Goal: Entertainment & Leisure: Browse casually

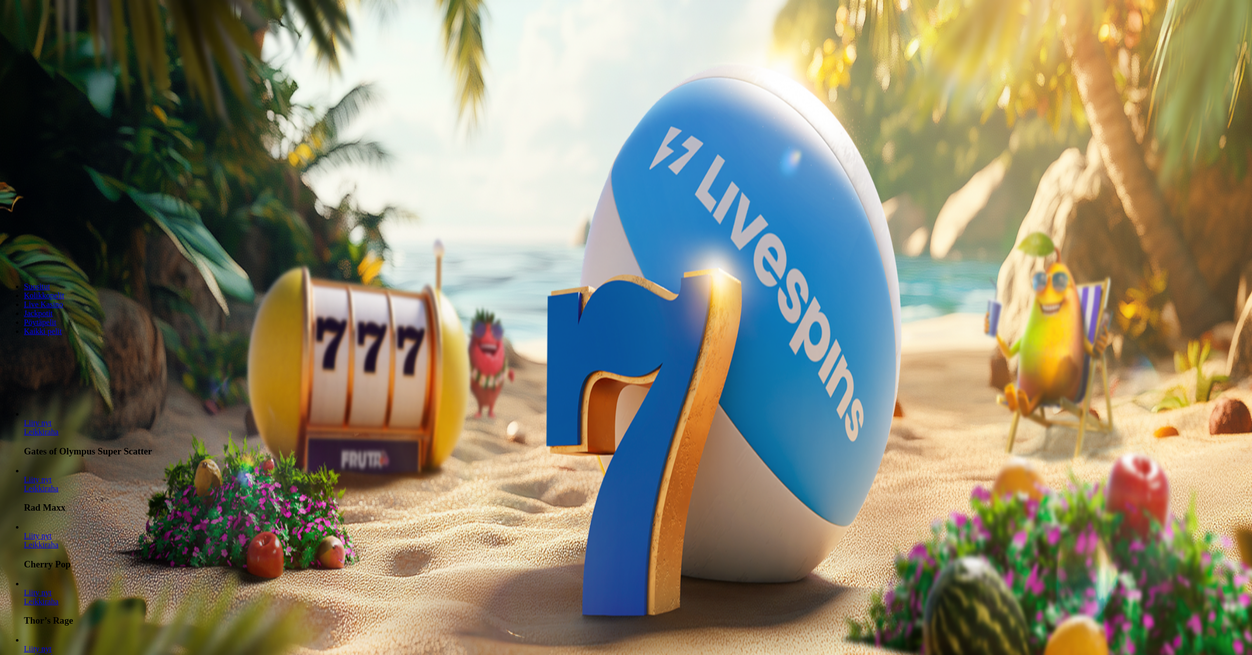
click at [57, 40] on span "Kirjaudu" at bounding box center [69, 35] width 24 height 7
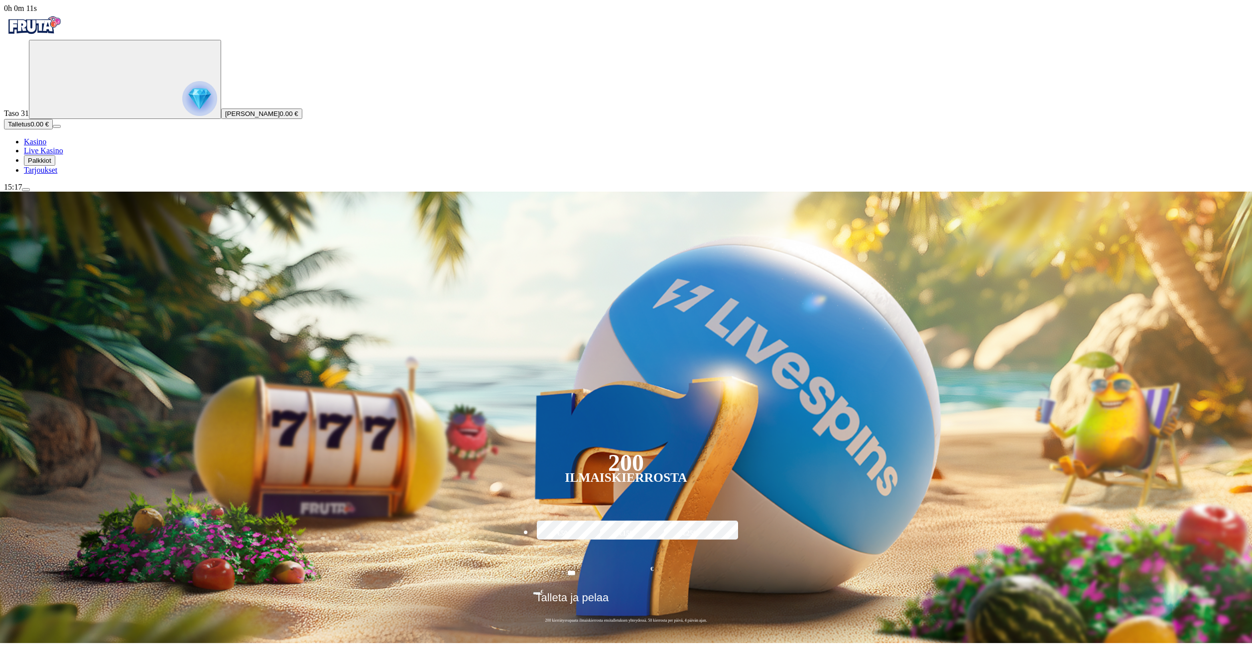
click at [49, 164] on span "Palkkiot" at bounding box center [39, 160] width 23 height 7
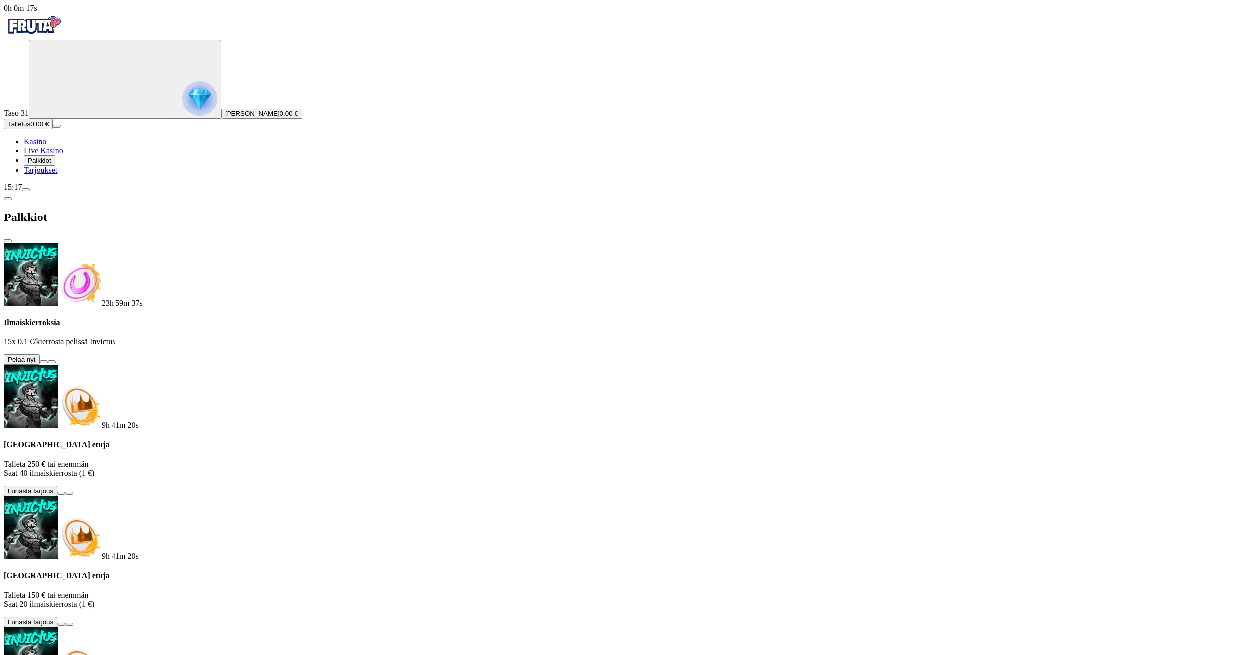
click at [48, 360] on button at bounding box center [44, 361] width 8 height 3
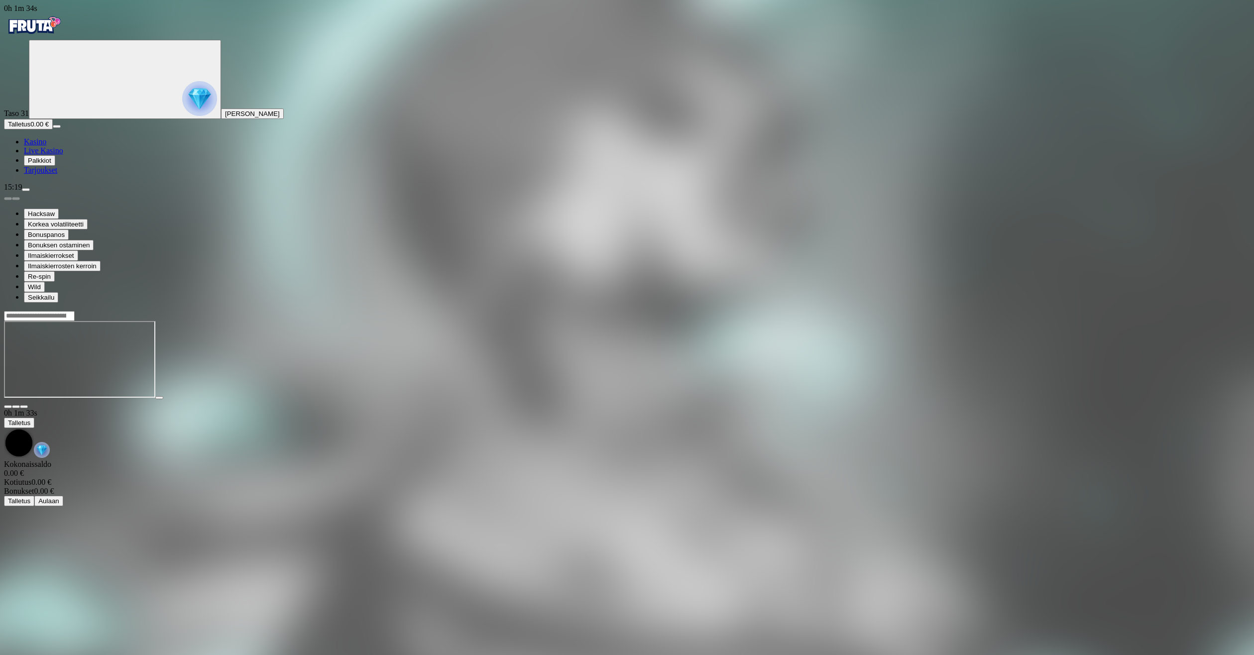
click at [46, 146] on span "Kasino" at bounding box center [35, 141] width 22 height 8
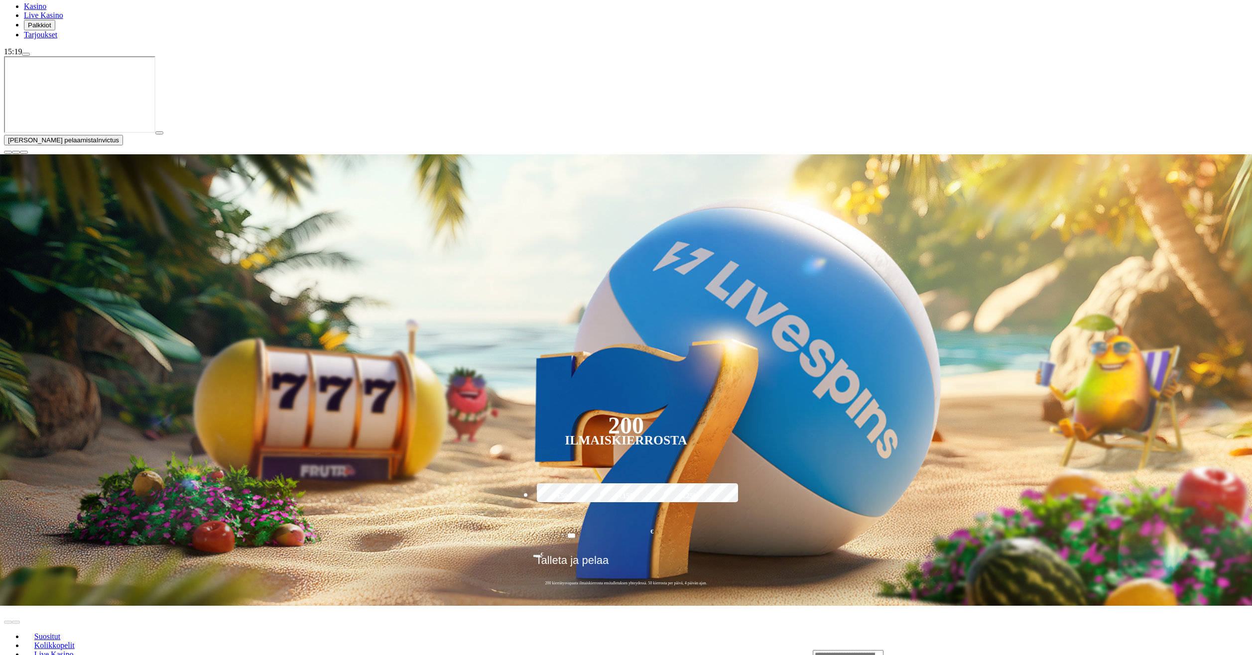
scroll to position [149, 0]
